Goal: Book appointment/travel/reservation

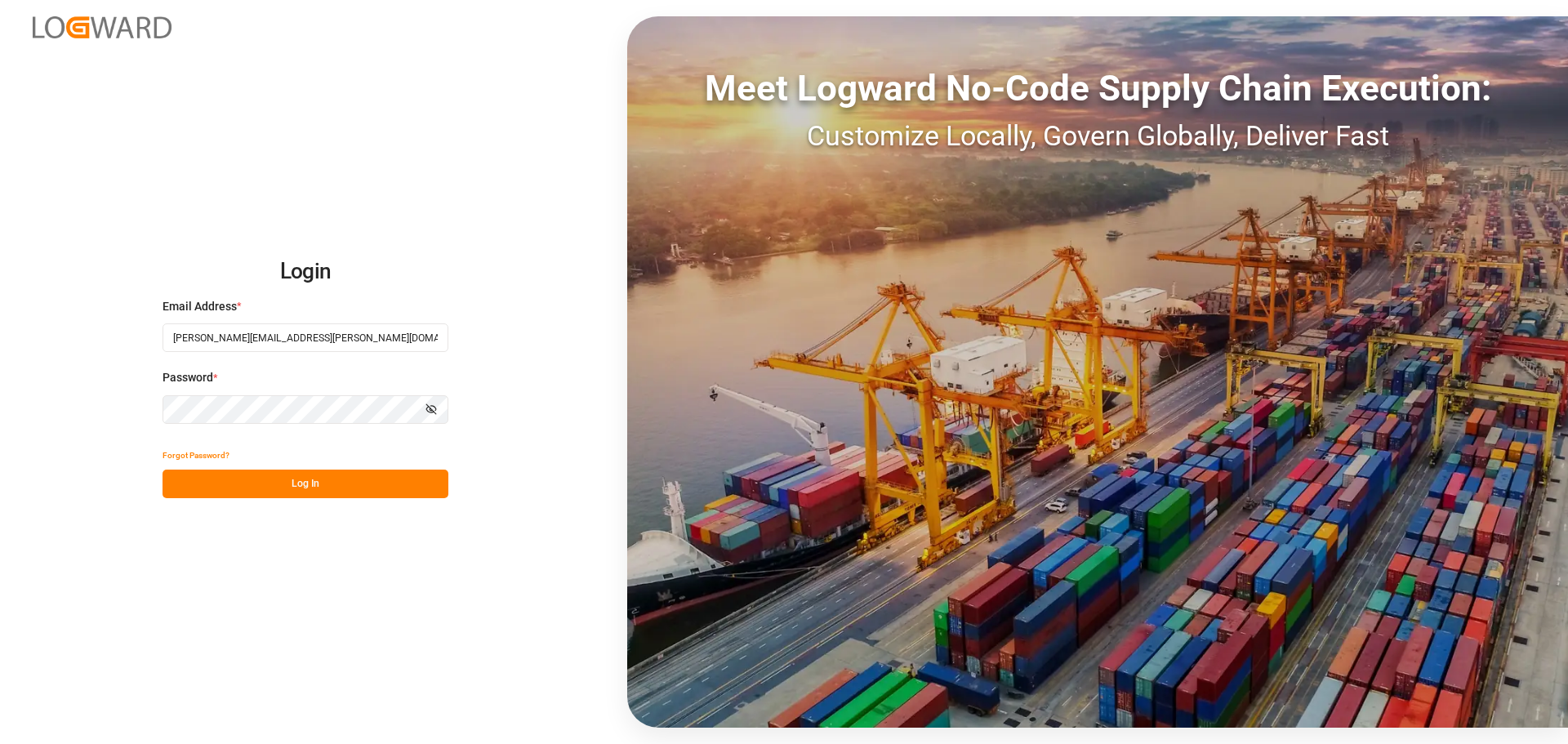
click at [360, 486] on button "Log In" at bounding box center [305, 483] width 286 height 29
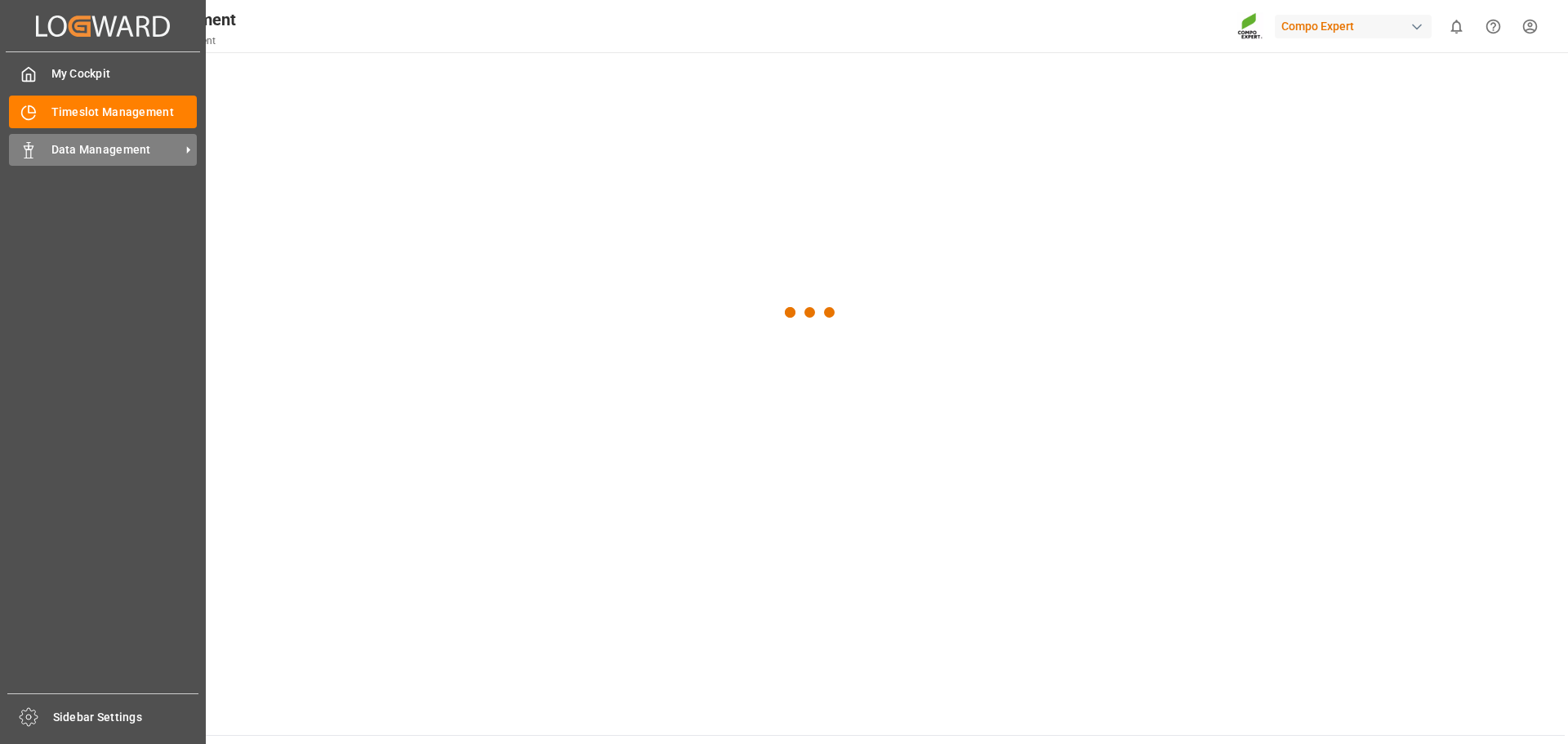
click at [44, 146] on div "Data Management Data Management" at bounding box center [103, 150] width 188 height 32
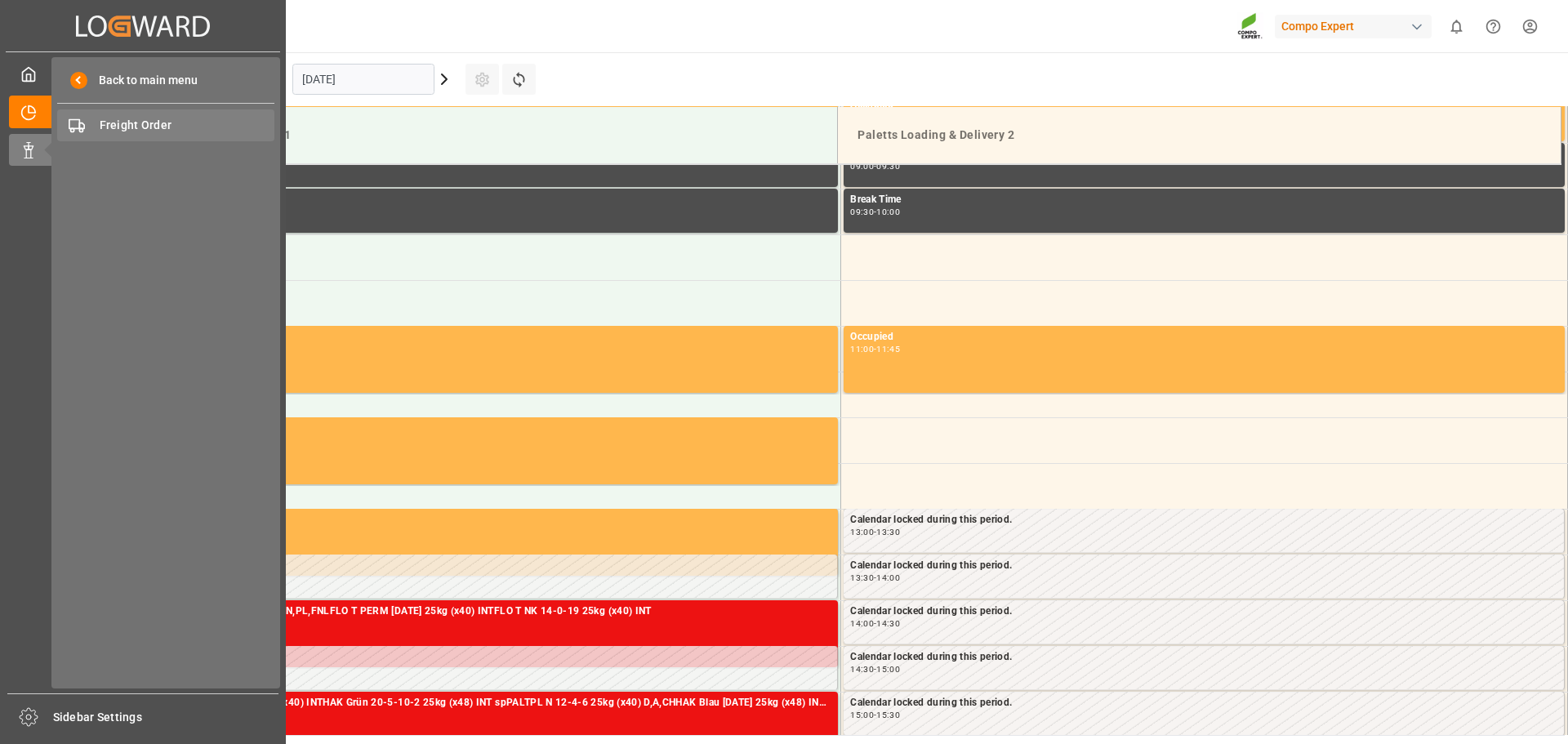
scroll to position [1057, 0]
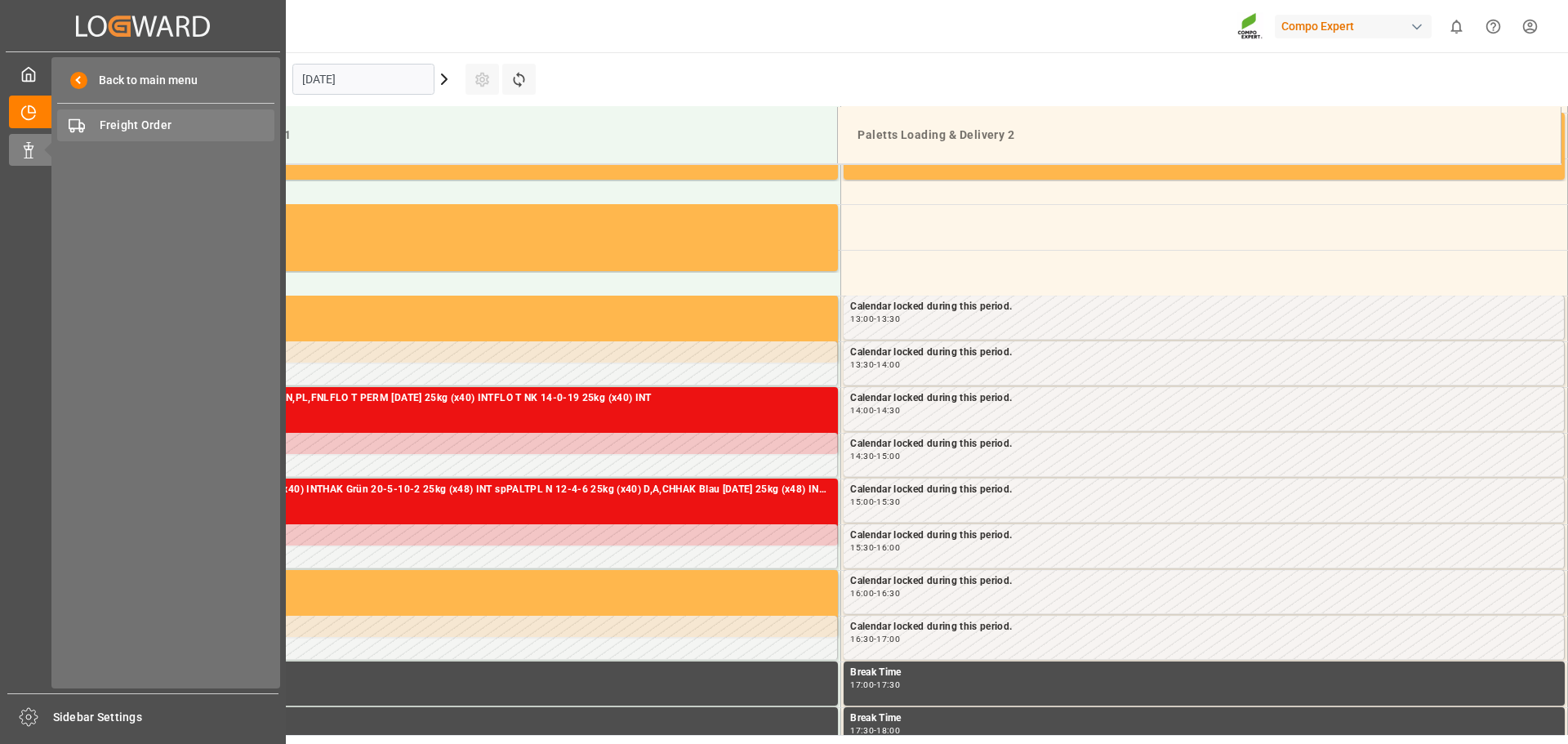
click at [212, 127] on span "Freight Order" at bounding box center [187, 125] width 176 height 17
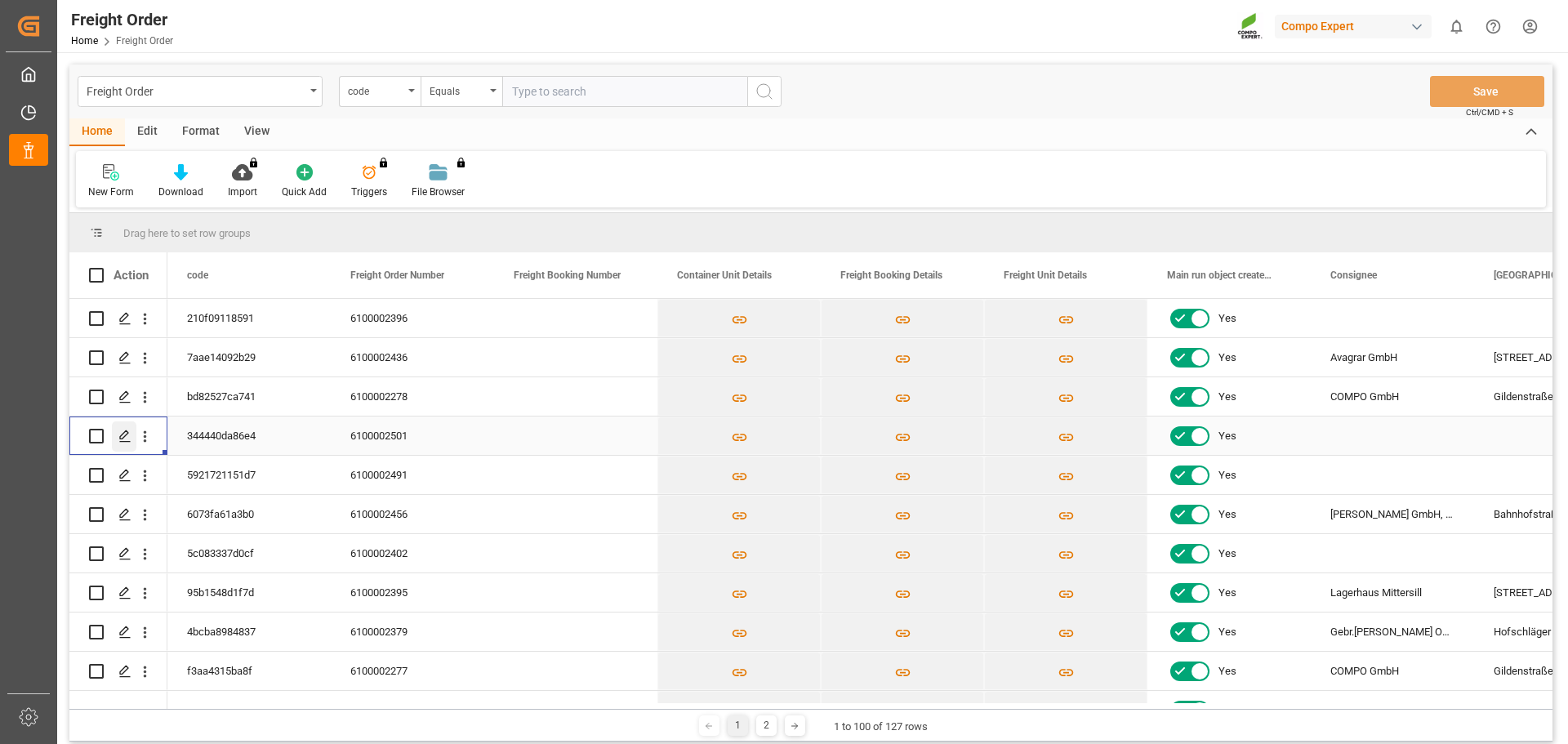
click at [123, 434] on polygon "Press SPACE to select this row." at bounding box center [124, 435] width 8 height 8
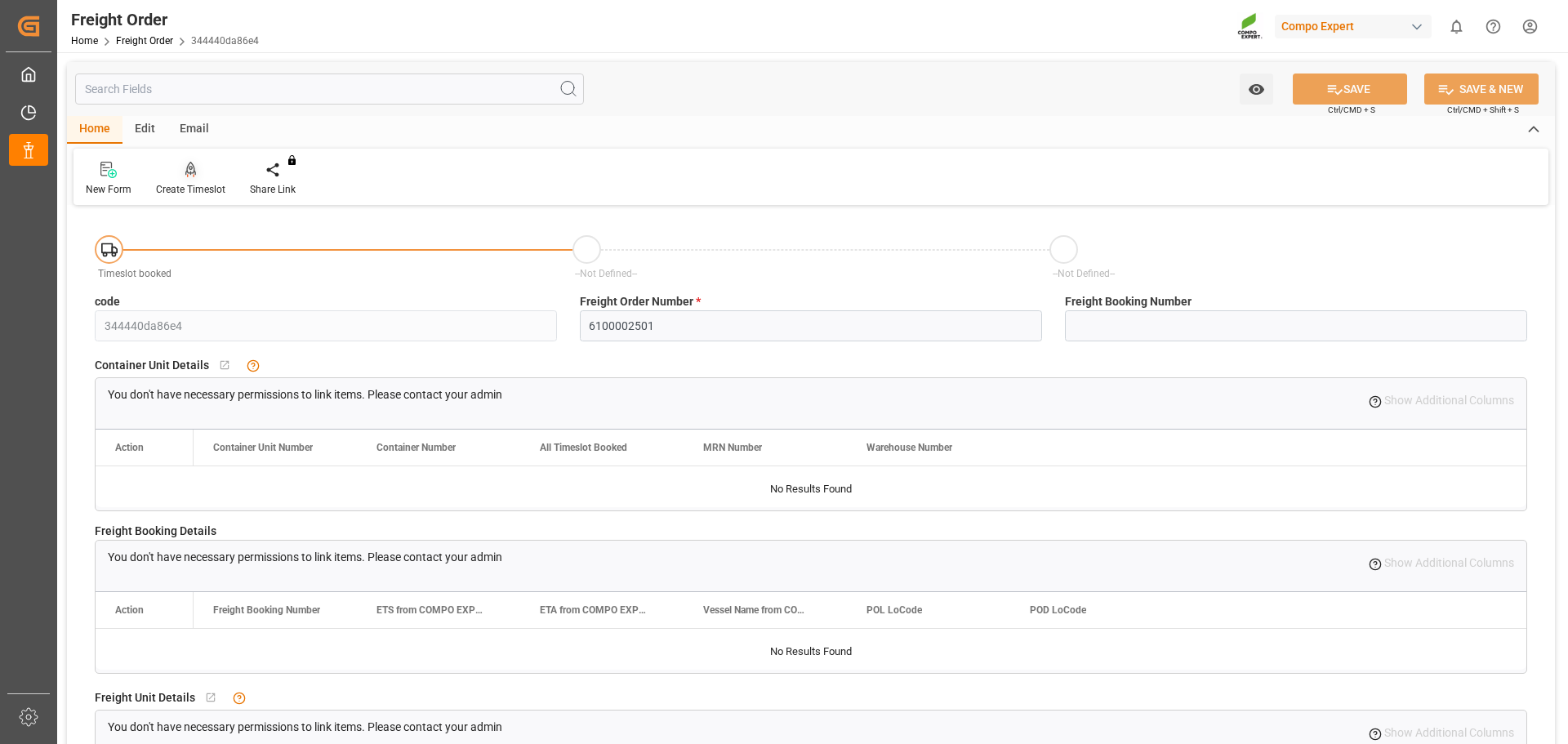
click at [185, 181] on div "Create Timeslot" at bounding box center [190, 179] width 94 height 36
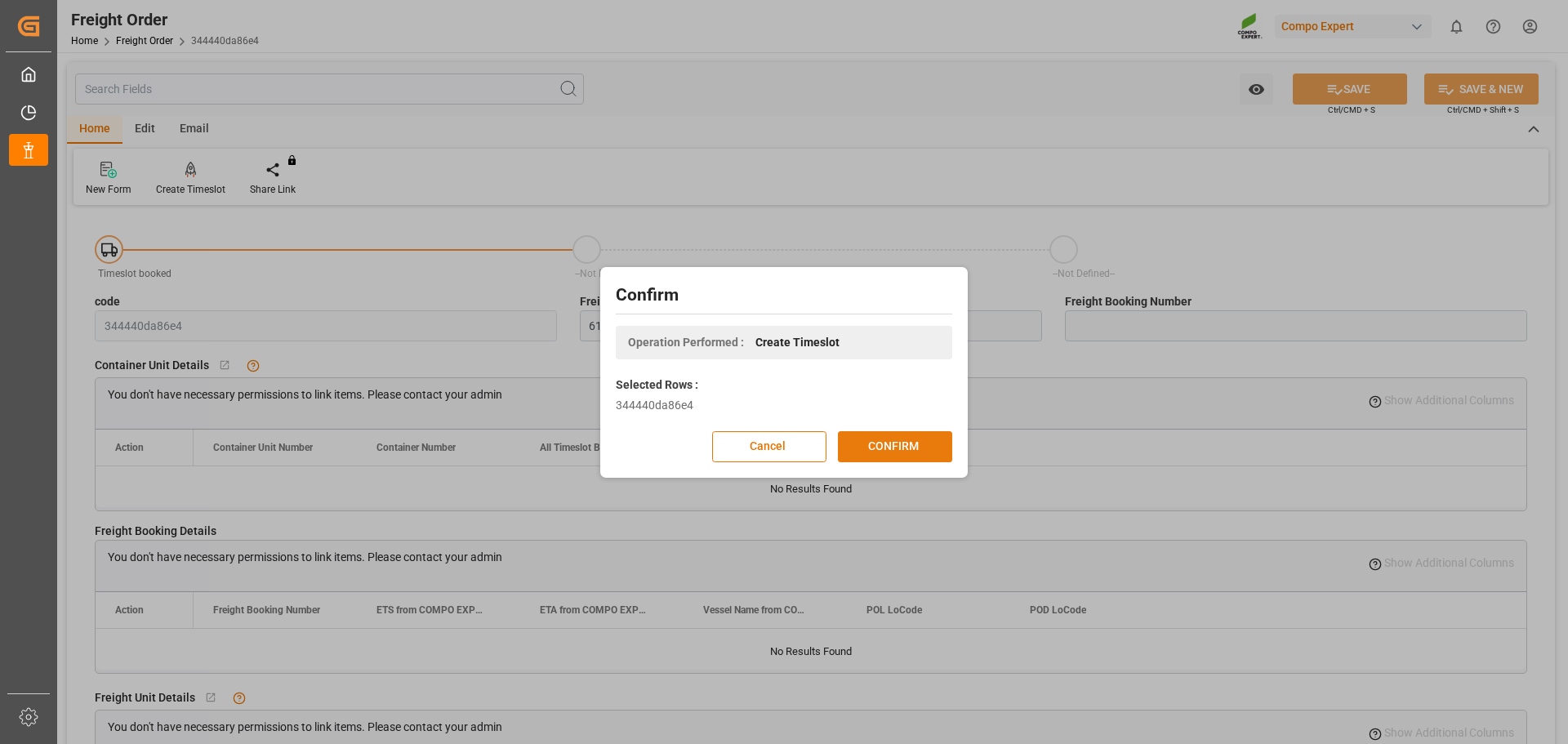
click at [858, 453] on button "CONFIRM" at bounding box center [895, 446] width 114 height 31
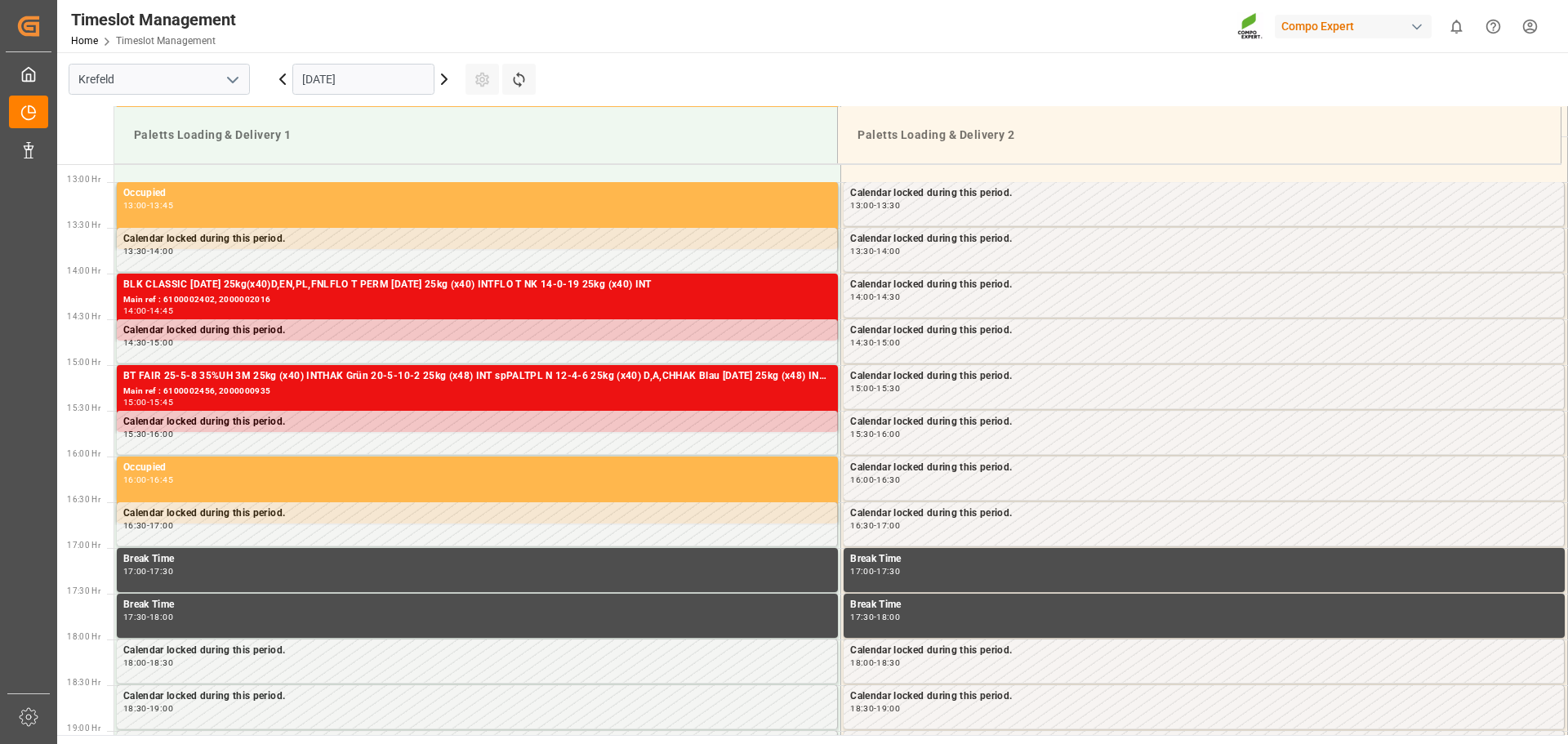
scroll to position [1178, 0]
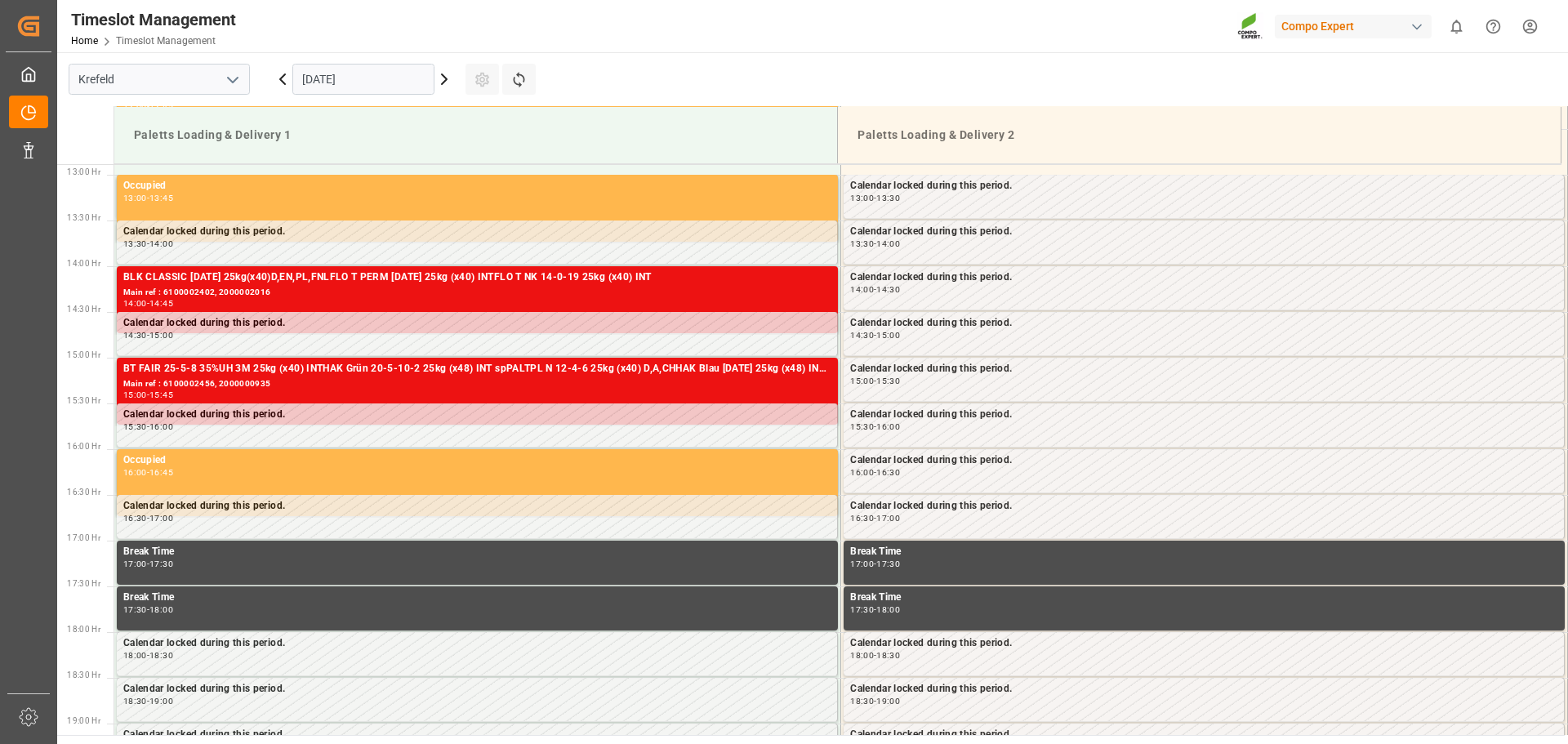
click at [410, 73] on input "[DATE]" at bounding box center [363, 78] width 142 height 31
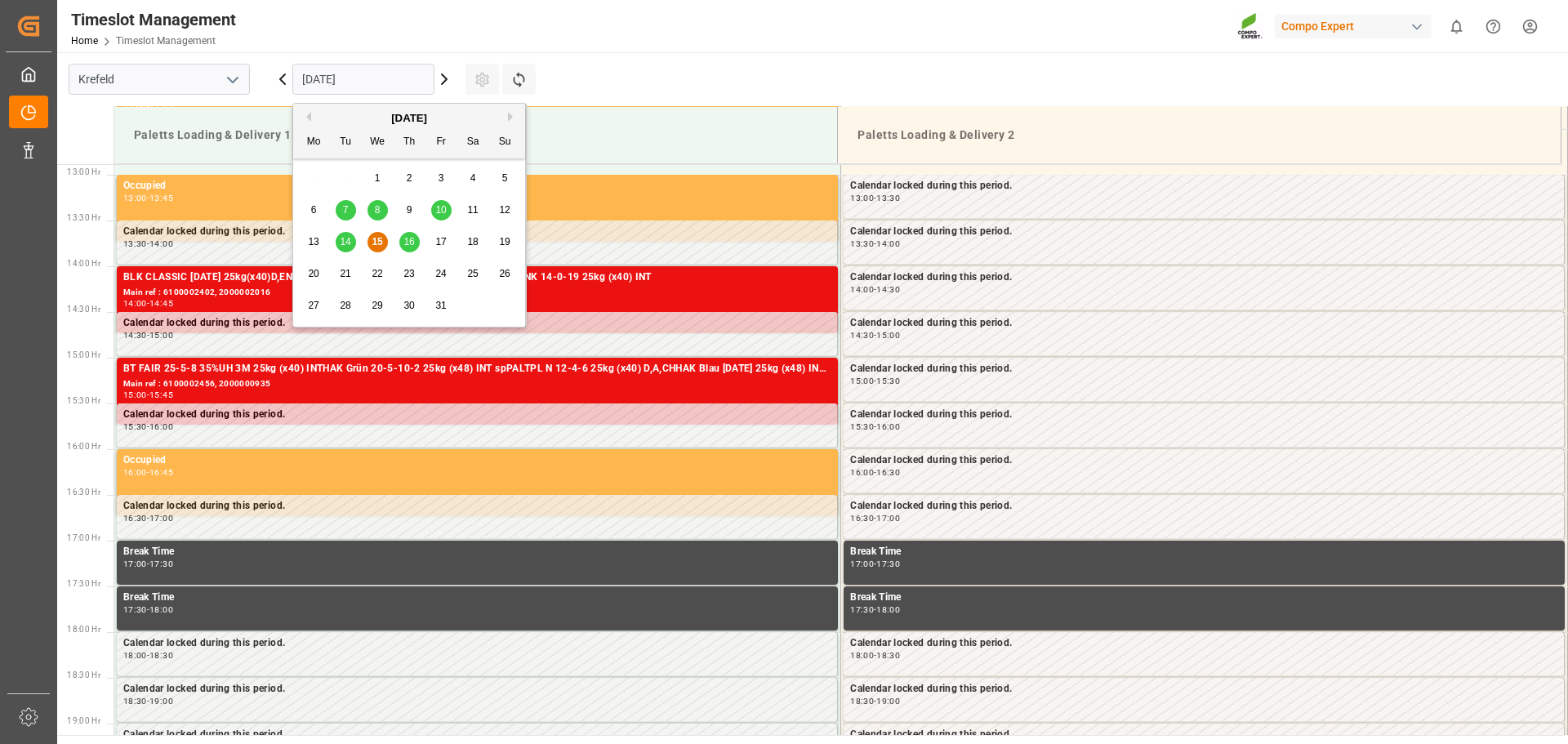
click at [441, 230] on div "13 14 15 16 17 18 19" at bounding box center [409, 242] width 223 height 32
click at [438, 241] on span "17" at bounding box center [441, 242] width 11 height 12
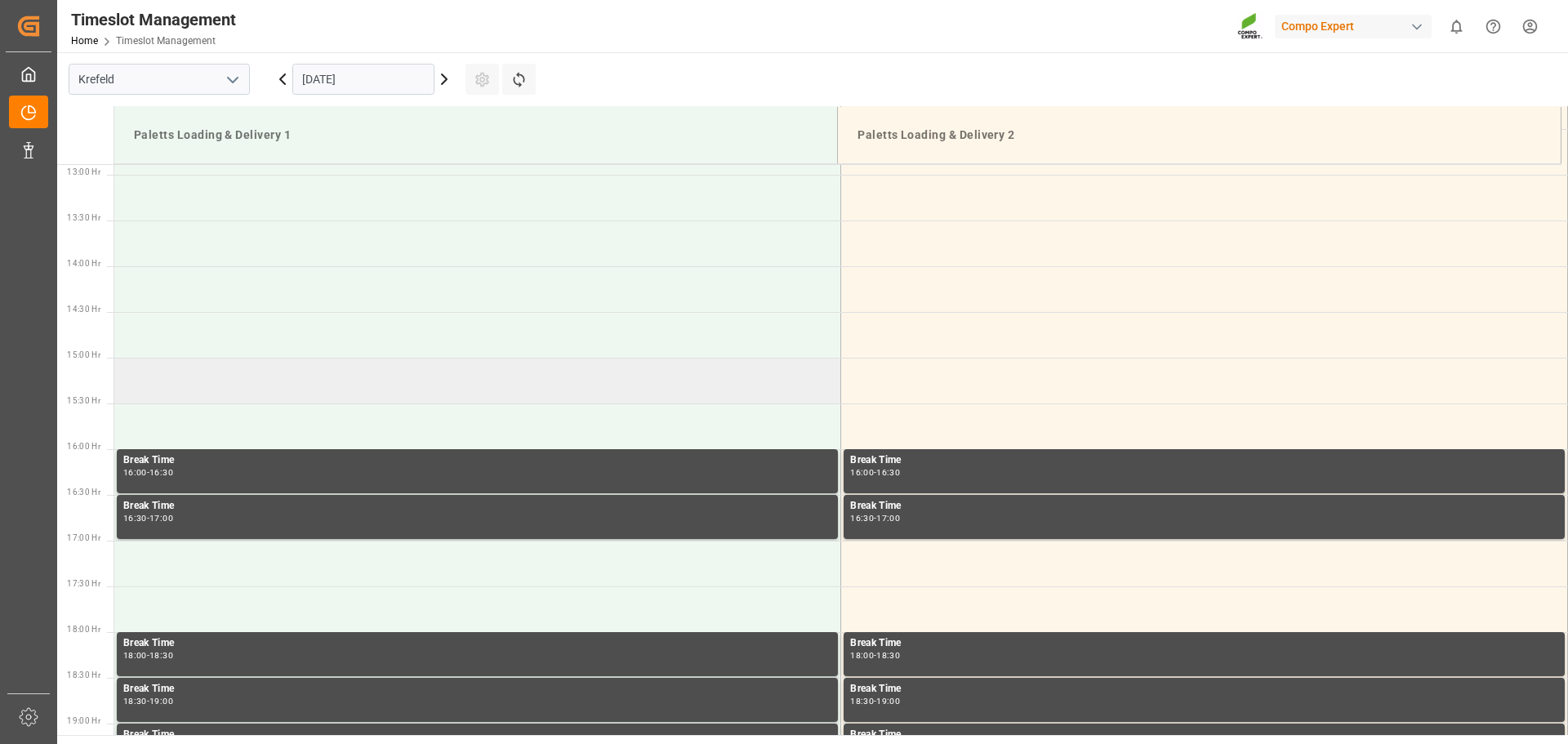
click at [251, 387] on td at bounding box center [477, 380] width 727 height 46
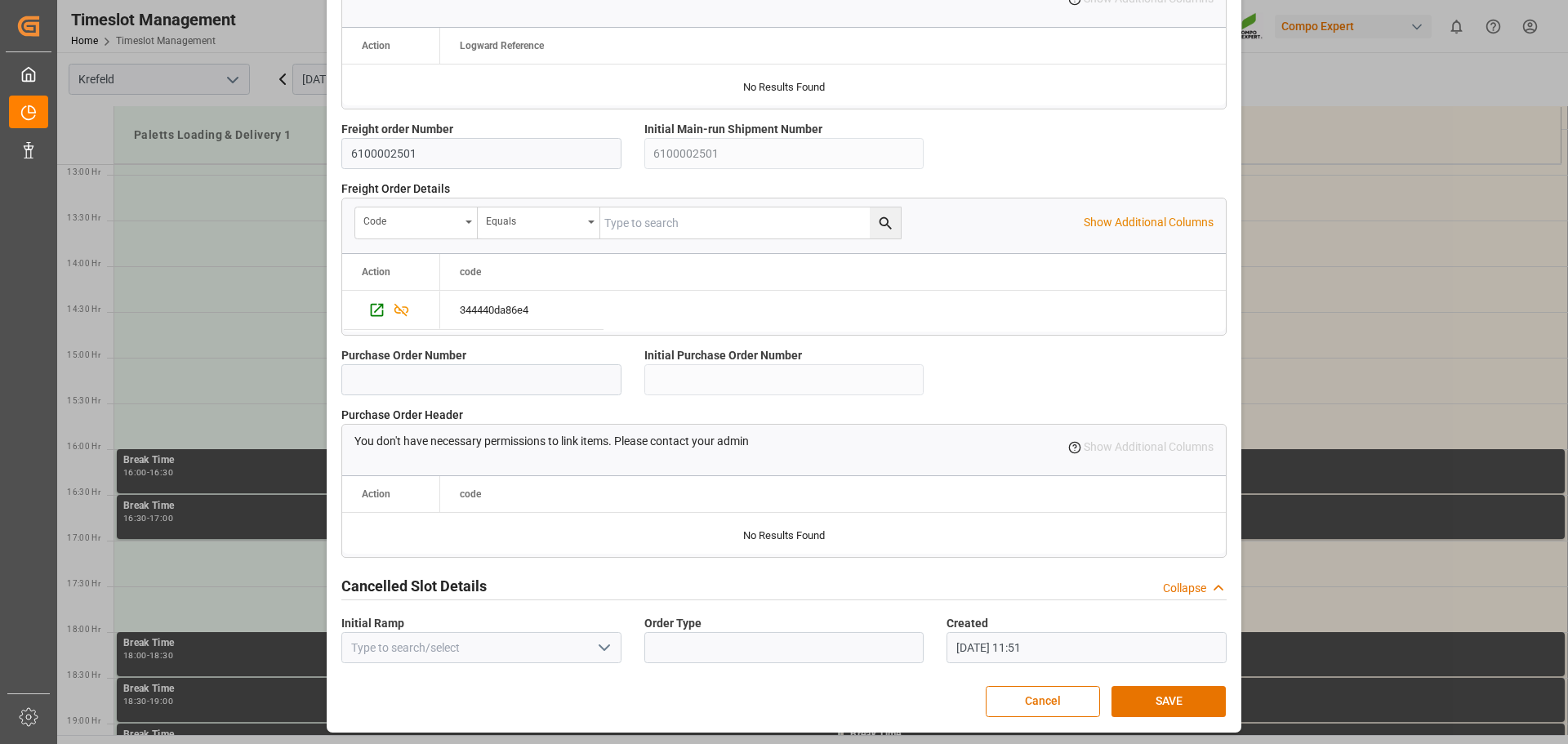
scroll to position [1405, 0]
click at [1144, 698] on button "SAVE" at bounding box center [1168, 700] width 114 height 31
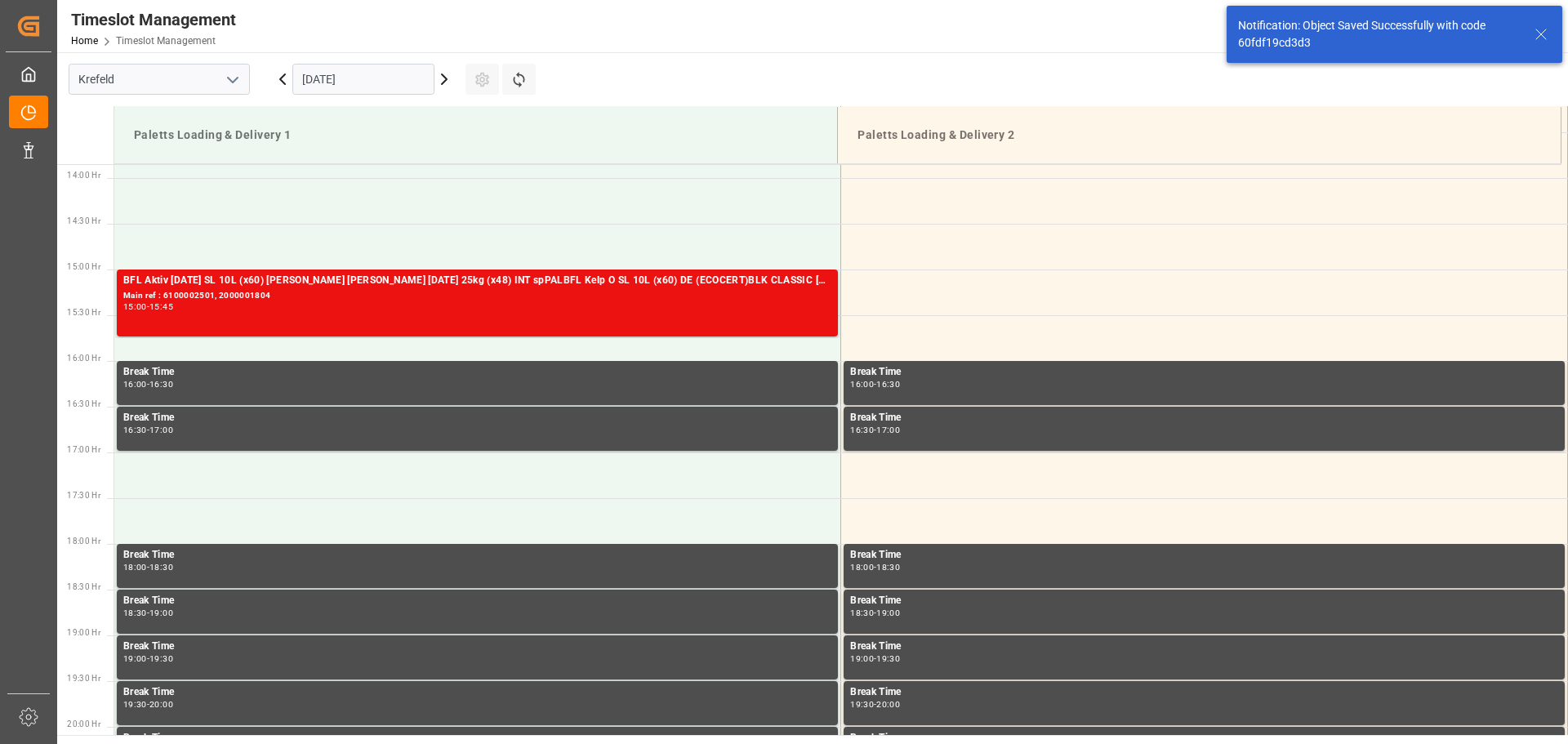
scroll to position [1270, 0]
